Goal: Information Seeking & Learning: Learn about a topic

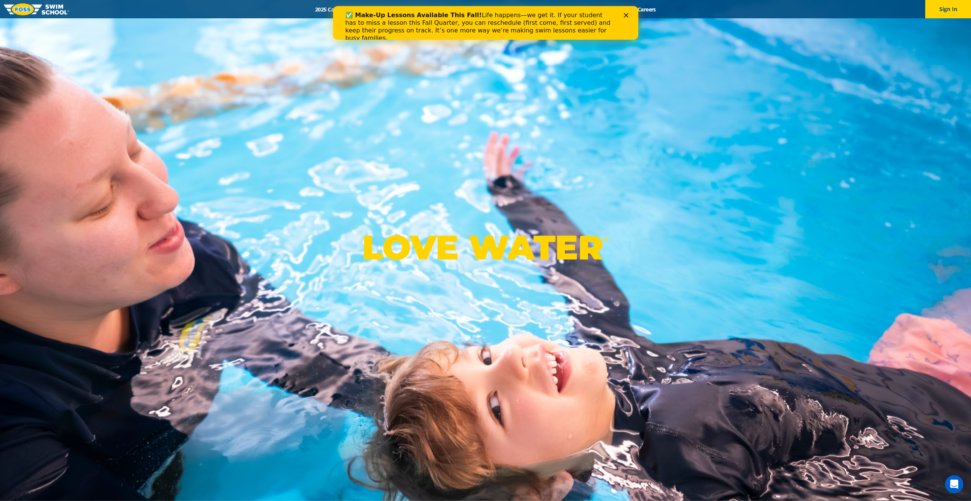
click at [629, 15] on div "Close" at bounding box center [628, 15] width 8 height 5
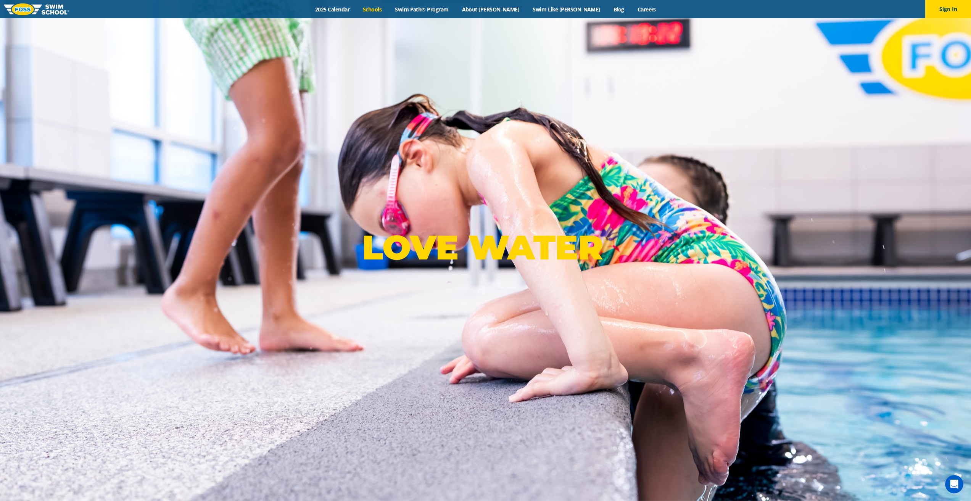
click at [387, 9] on link "Schools" at bounding box center [372, 9] width 32 height 7
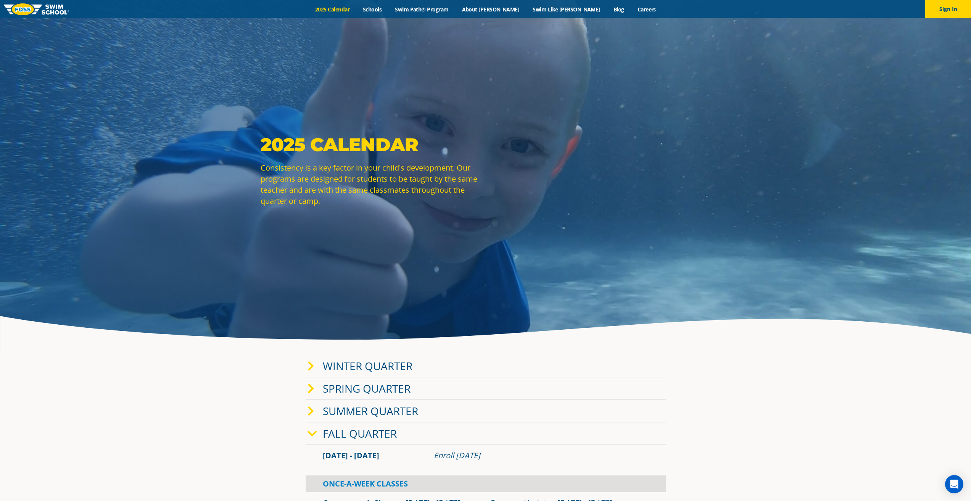
click at [385, 364] on link "Winter Quarter" at bounding box center [368, 366] width 90 height 15
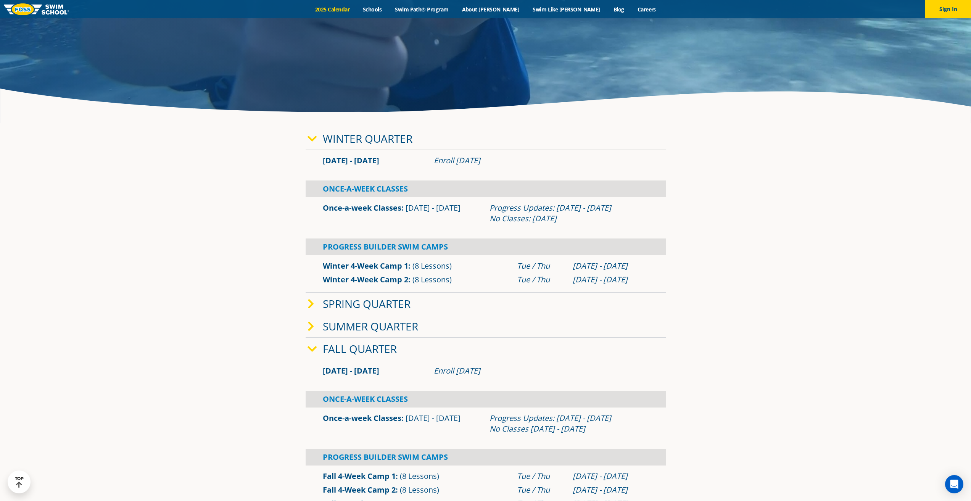
scroll to position [229, 0]
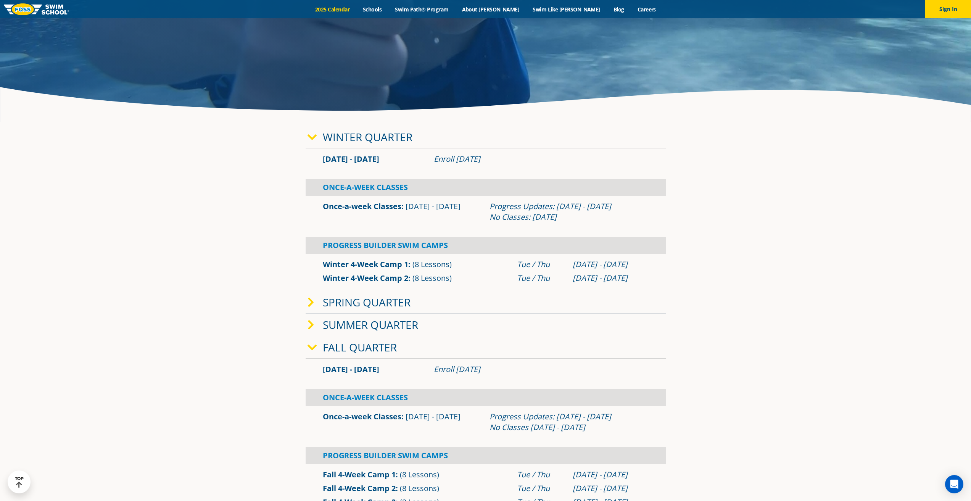
click at [372, 264] on link "Winter 4-Week Camp 1" at bounding box center [365, 264] width 85 height 10
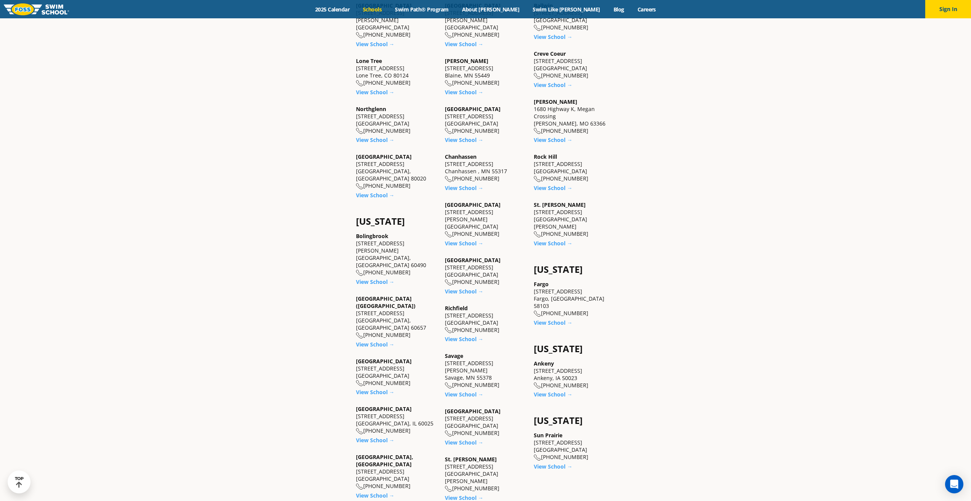
scroll to position [534, 0]
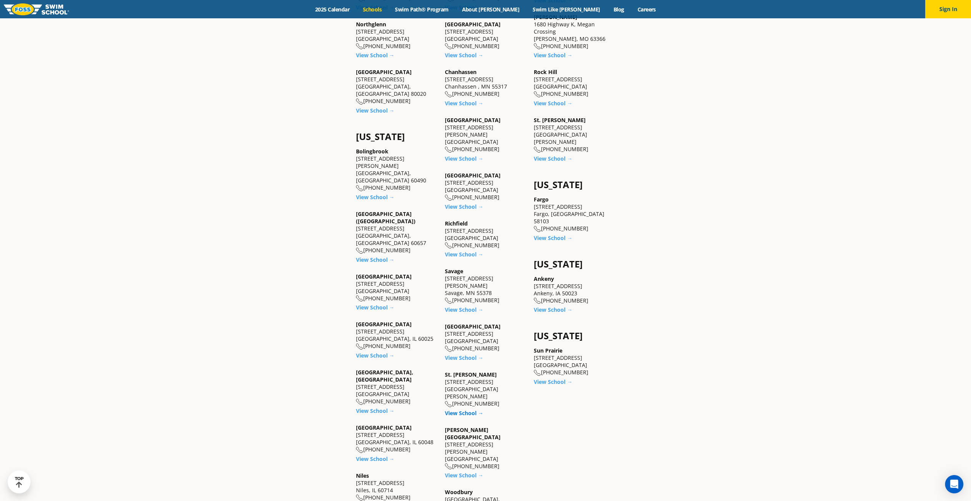
click at [472, 410] on link "View School →" at bounding box center [464, 413] width 39 height 7
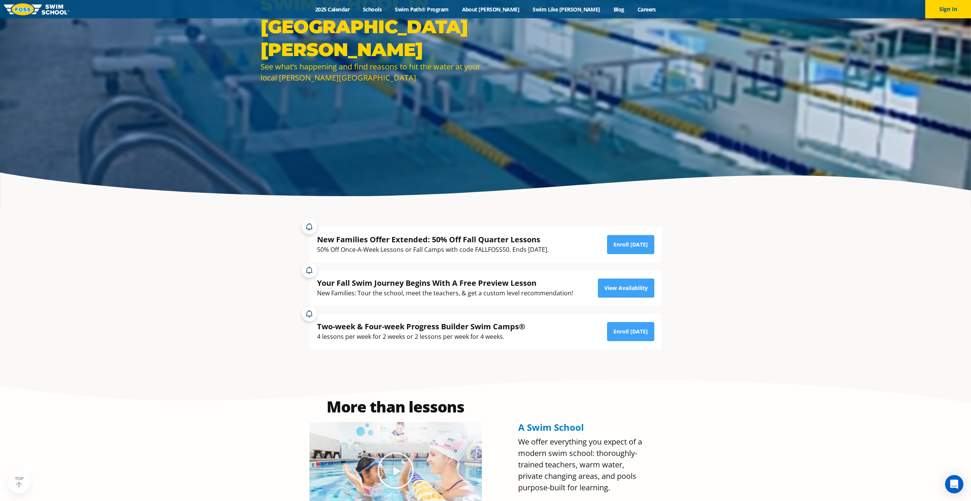
scroll to position [153, 0]
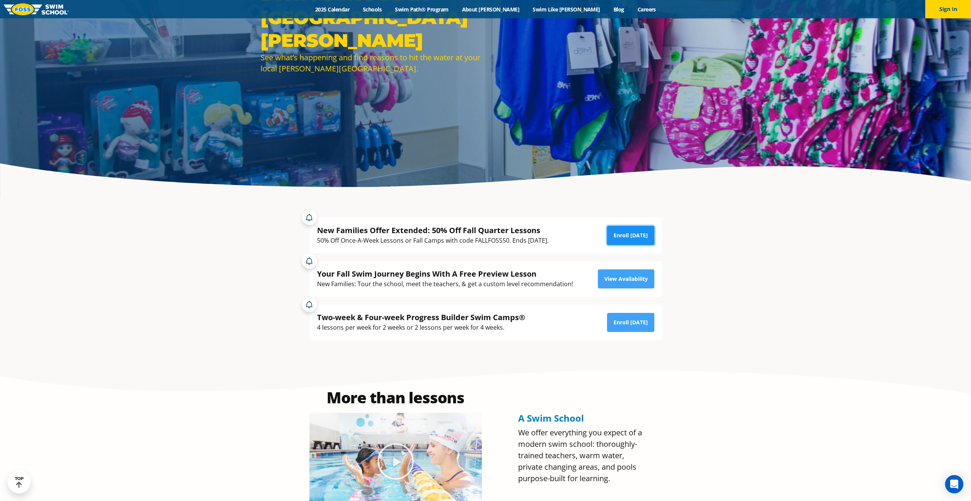
click at [644, 238] on link "Enroll Today" at bounding box center [630, 235] width 47 height 19
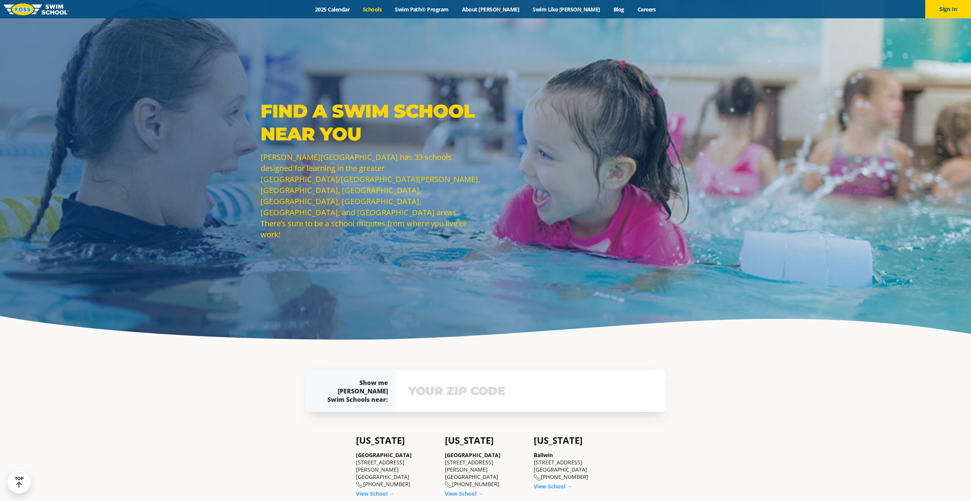
scroll to position [534, 0]
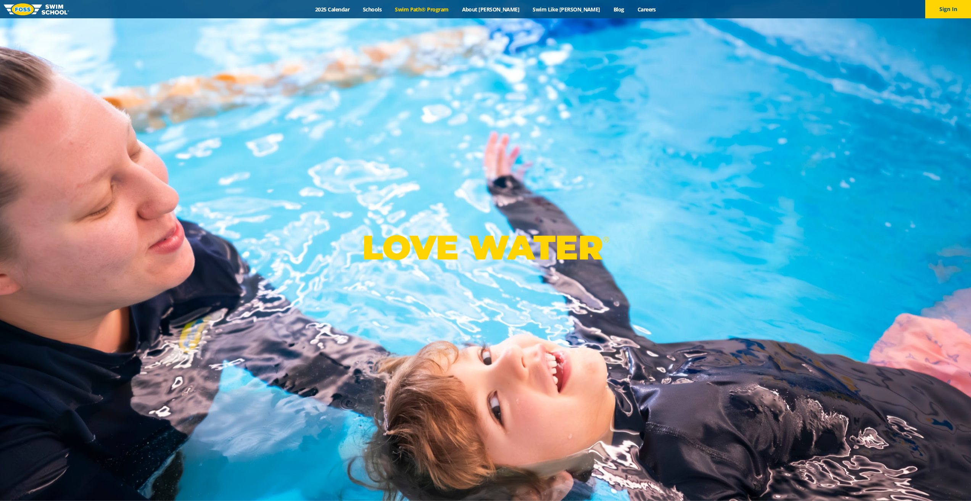
drag, startPoint x: 0, startPoint y: 0, endPoint x: 456, endPoint y: 8, distance: 456.5
click at [455, 8] on link "Swim Path® Program" at bounding box center [422, 9] width 67 height 7
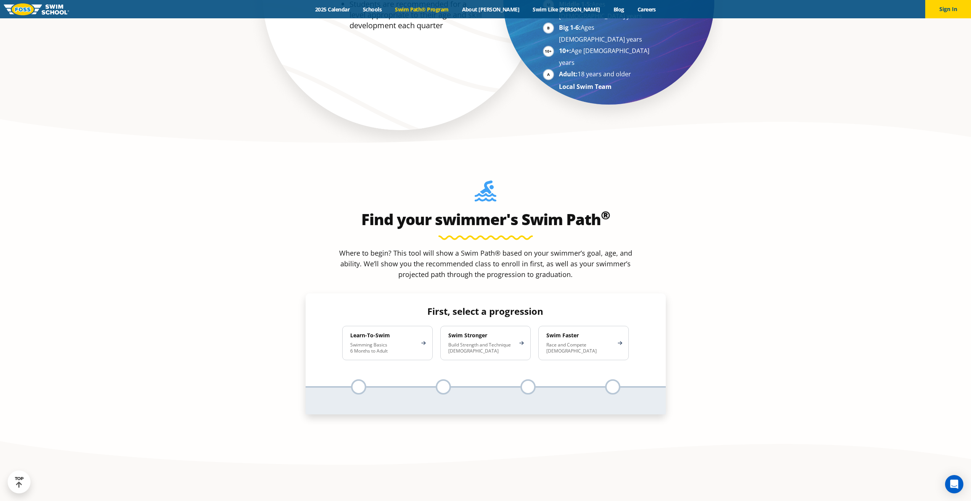
scroll to position [687, 0]
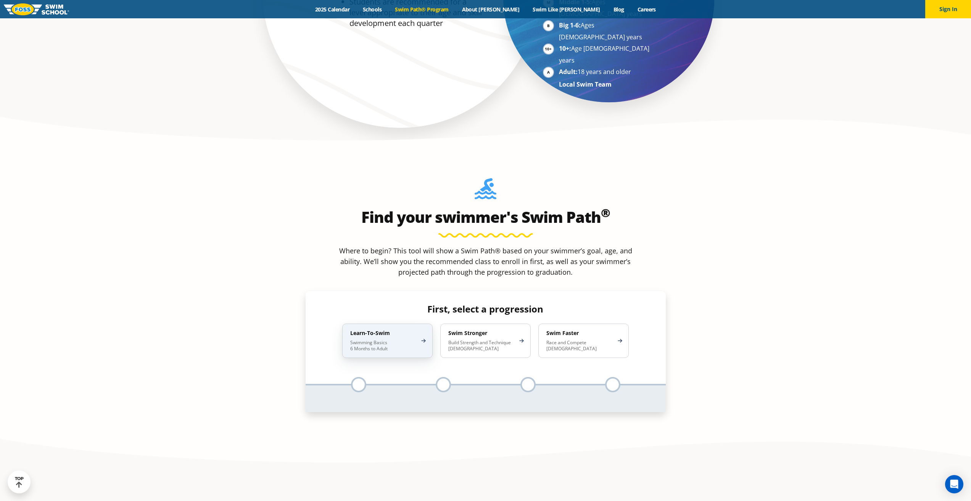
click at [397, 340] on p "Swimming Basics 6 Months to Adult" at bounding box center [383, 346] width 67 height 12
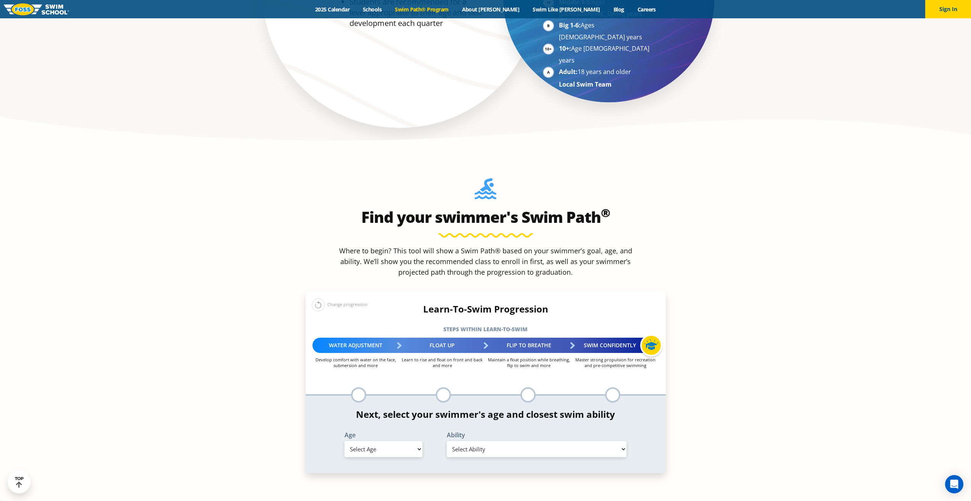
click at [411, 441] on select "Select Age 6 months - 1 year 1 year 2 years 3 years 4 years 5 years 6 years 7 y…" at bounding box center [384, 449] width 78 height 16
select select "6-months---1-year"
click at [345, 441] on select "Select Age 6 months - 1 year 1 year 2 years 3 years 4 years 5 years 6 years 7 y…" at bounding box center [384, 449] width 78 height 16
click at [497, 441] on select "Select Ability First in-water experience Comfortable with water poured over the…" at bounding box center [537, 449] width 180 height 16
select select "6-months---1-year-first-in-water-experience"
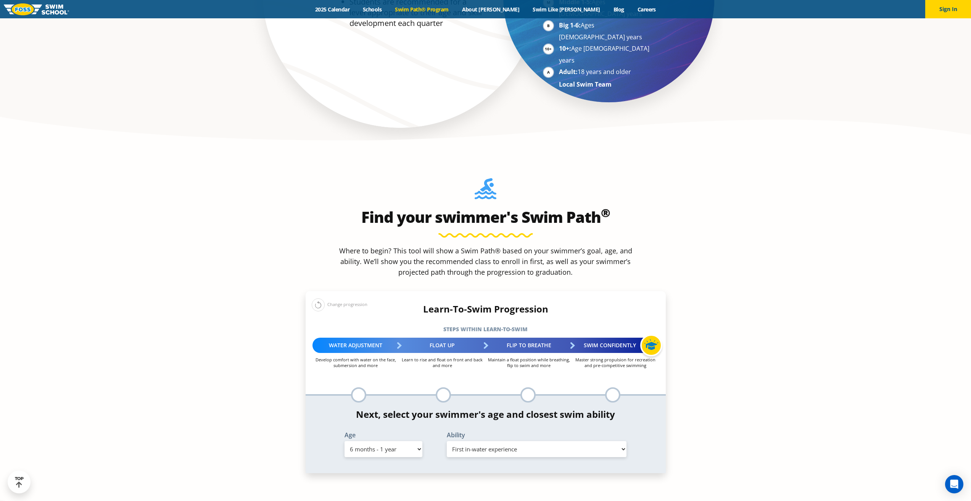
click at [447, 441] on select "Select Ability First in-water experience Comfortable with water poured over the…" at bounding box center [537, 449] width 180 height 16
